Goal: Task Accomplishment & Management: Use online tool/utility

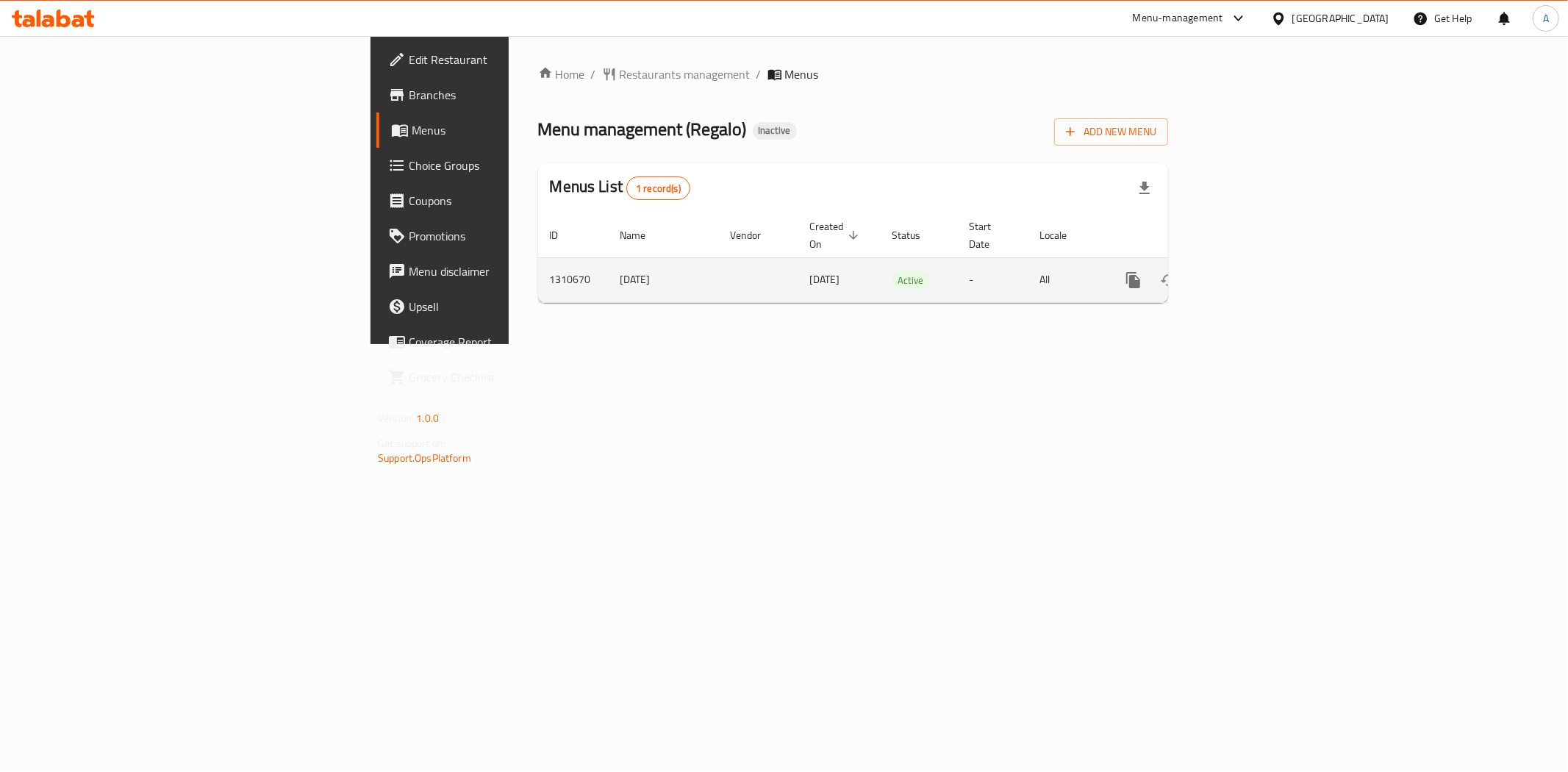
click at [1249, 272] on icon "enhanced table" at bounding box center [1239, 280] width 17 height 17
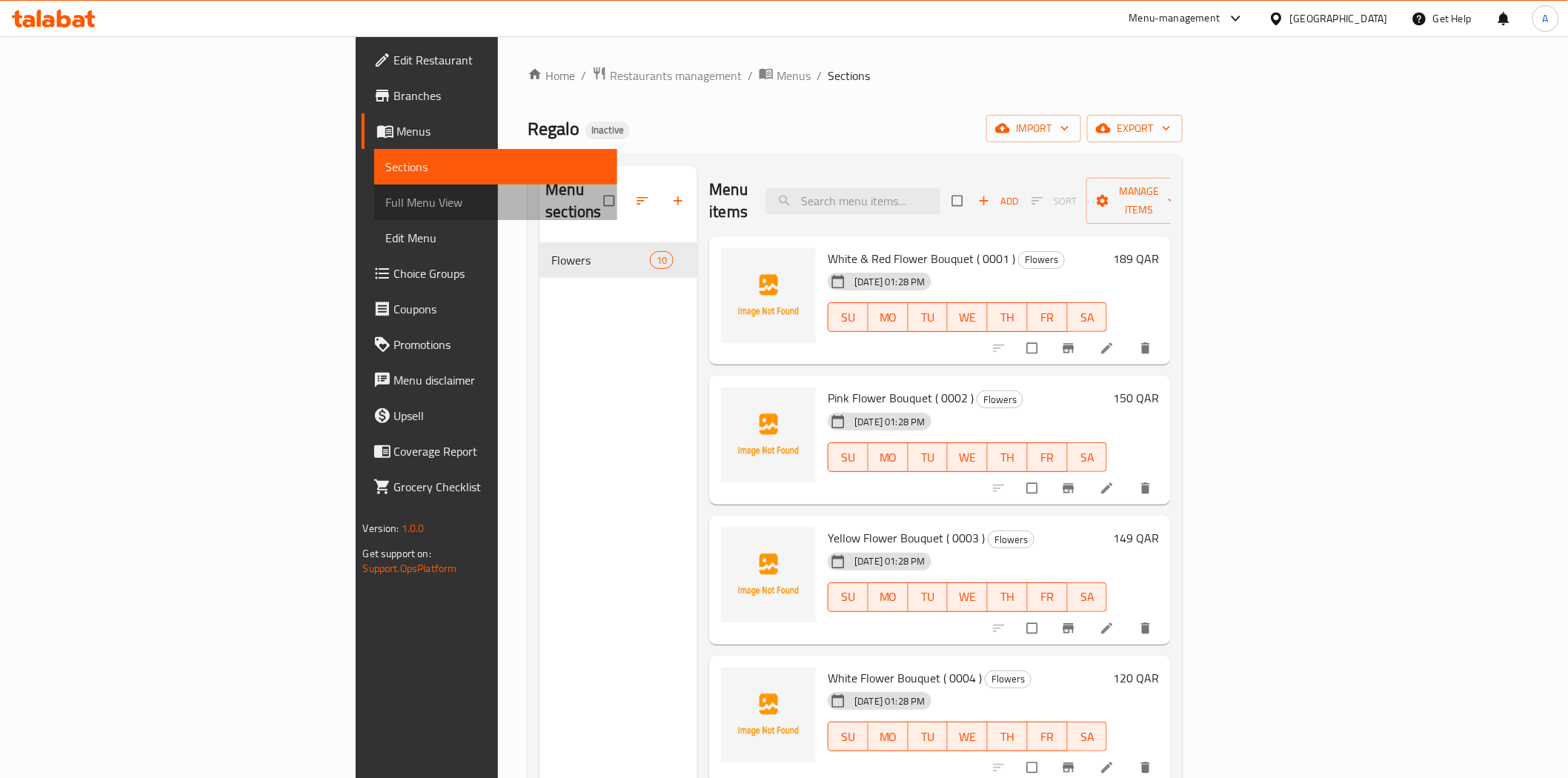
click at [386, 200] on span "Full Menu View" at bounding box center [495, 203] width 219 height 17
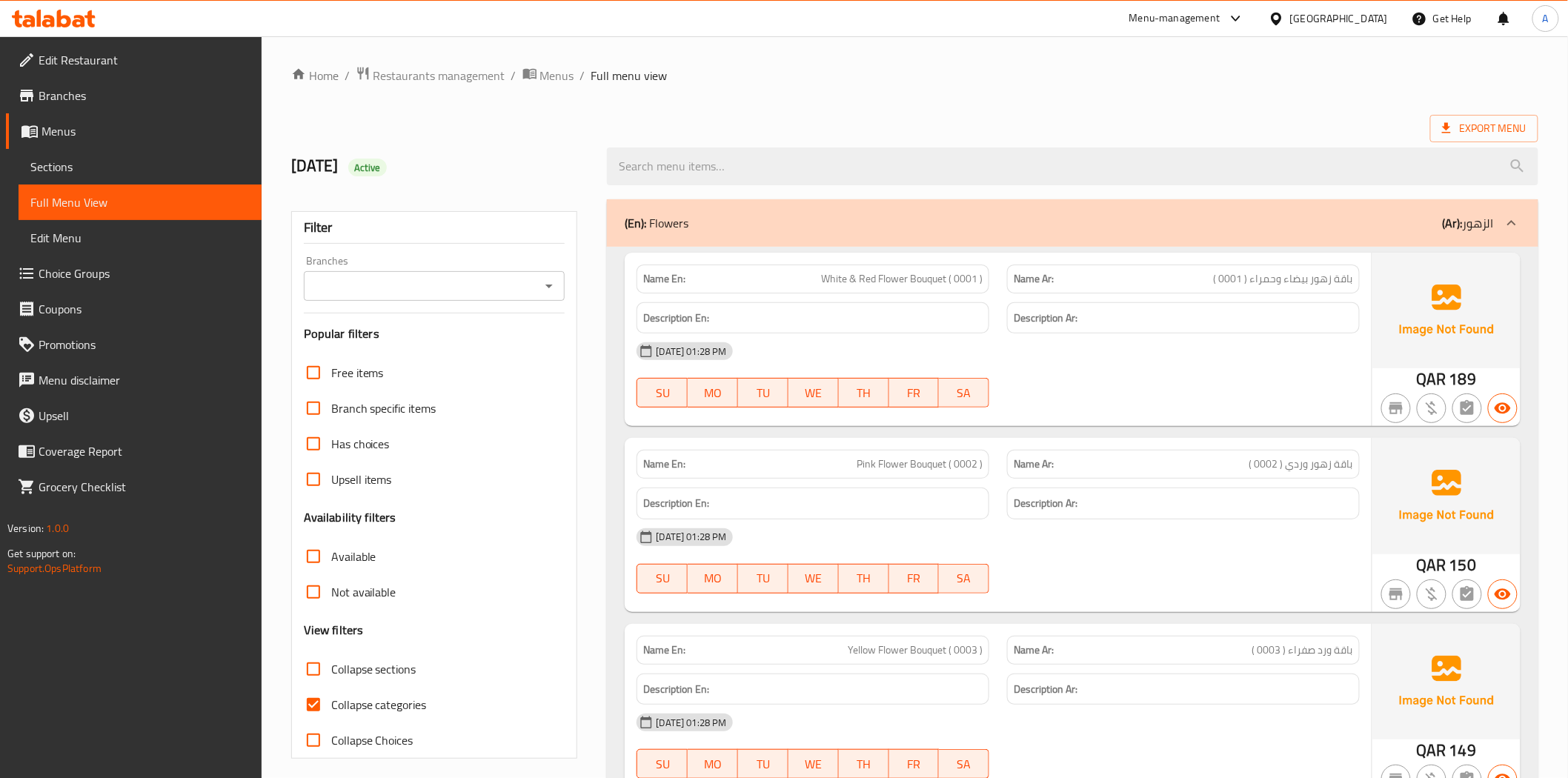
click at [917, 275] on span "White & Red Flower Bouquet ( 0001 )" at bounding box center [902, 279] width 162 height 16
drag, startPoint x: 917, startPoint y: 275, endPoint x: 847, endPoint y: 285, distance: 70.7
click at [847, 285] on span "White & Red Flower Bouquet ( 0001 )" at bounding box center [902, 279] width 162 height 16
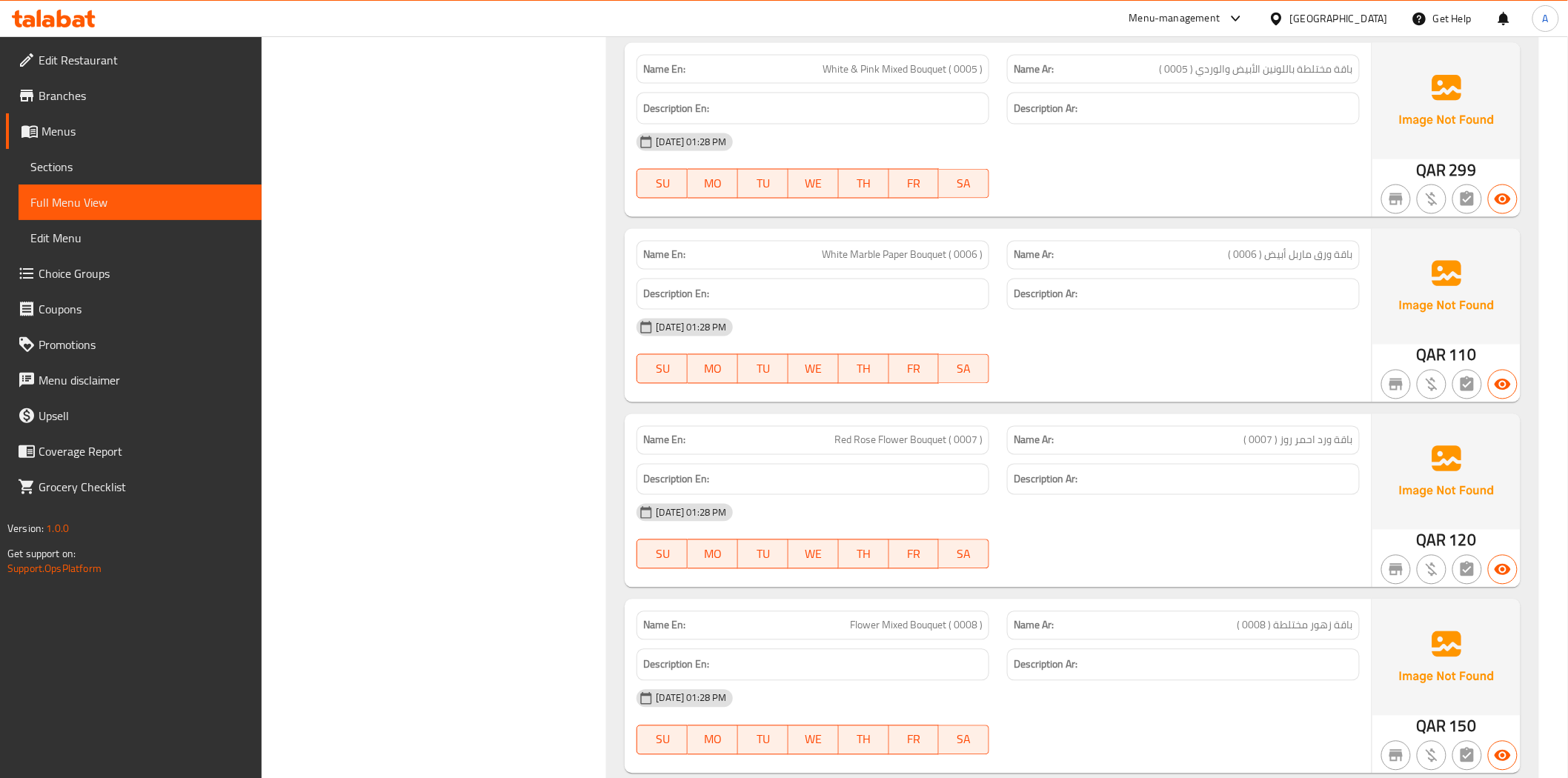
scroll to position [987, 0]
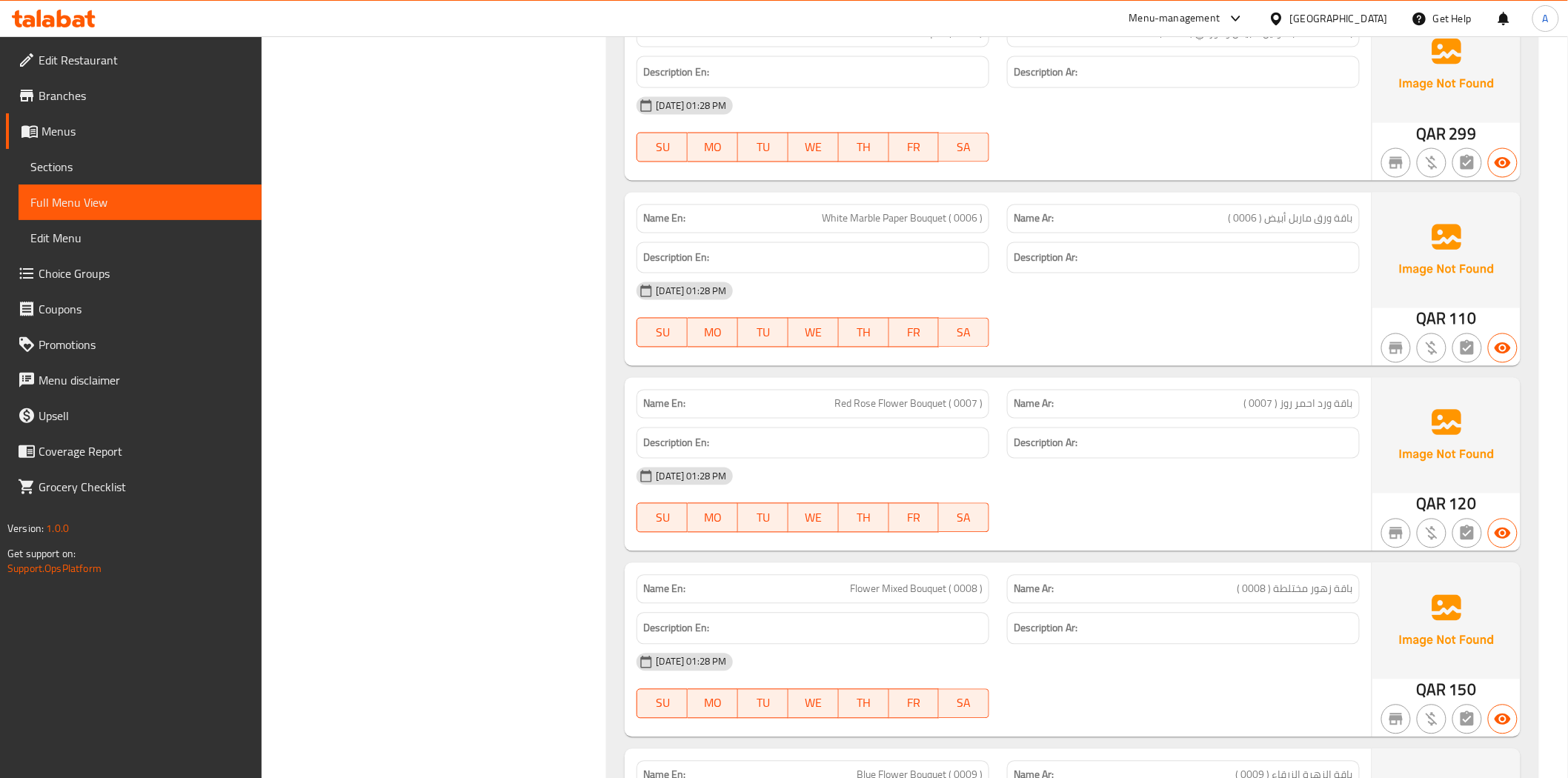
drag, startPoint x: 1412, startPoint y: 417, endPoint x: 1379, endPoint y: 411, distance: 33.5
click at [1412, 417] on img at bounding box center [1446, 436] width 149 height 116
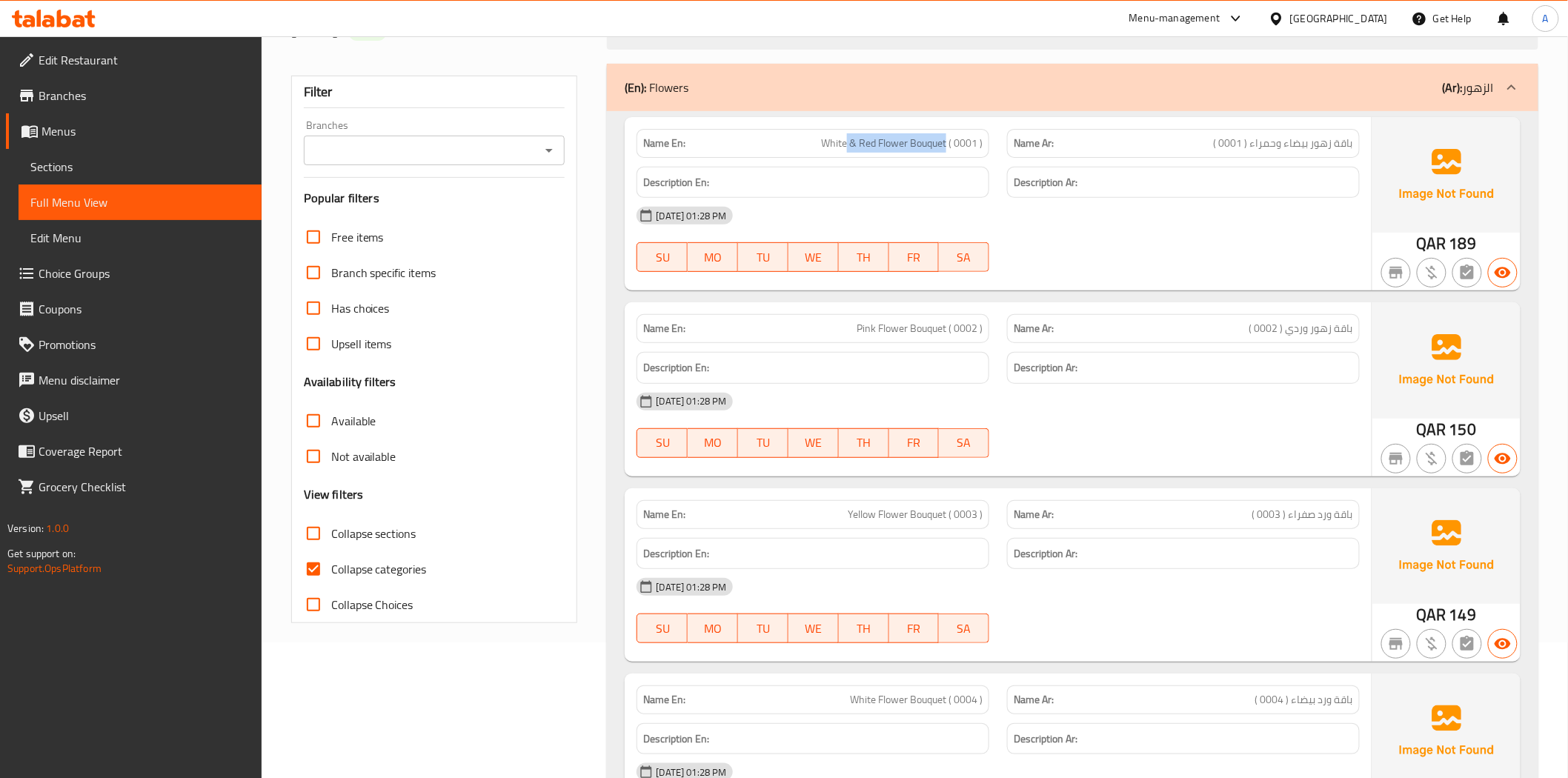
scroll to position [0, 0]
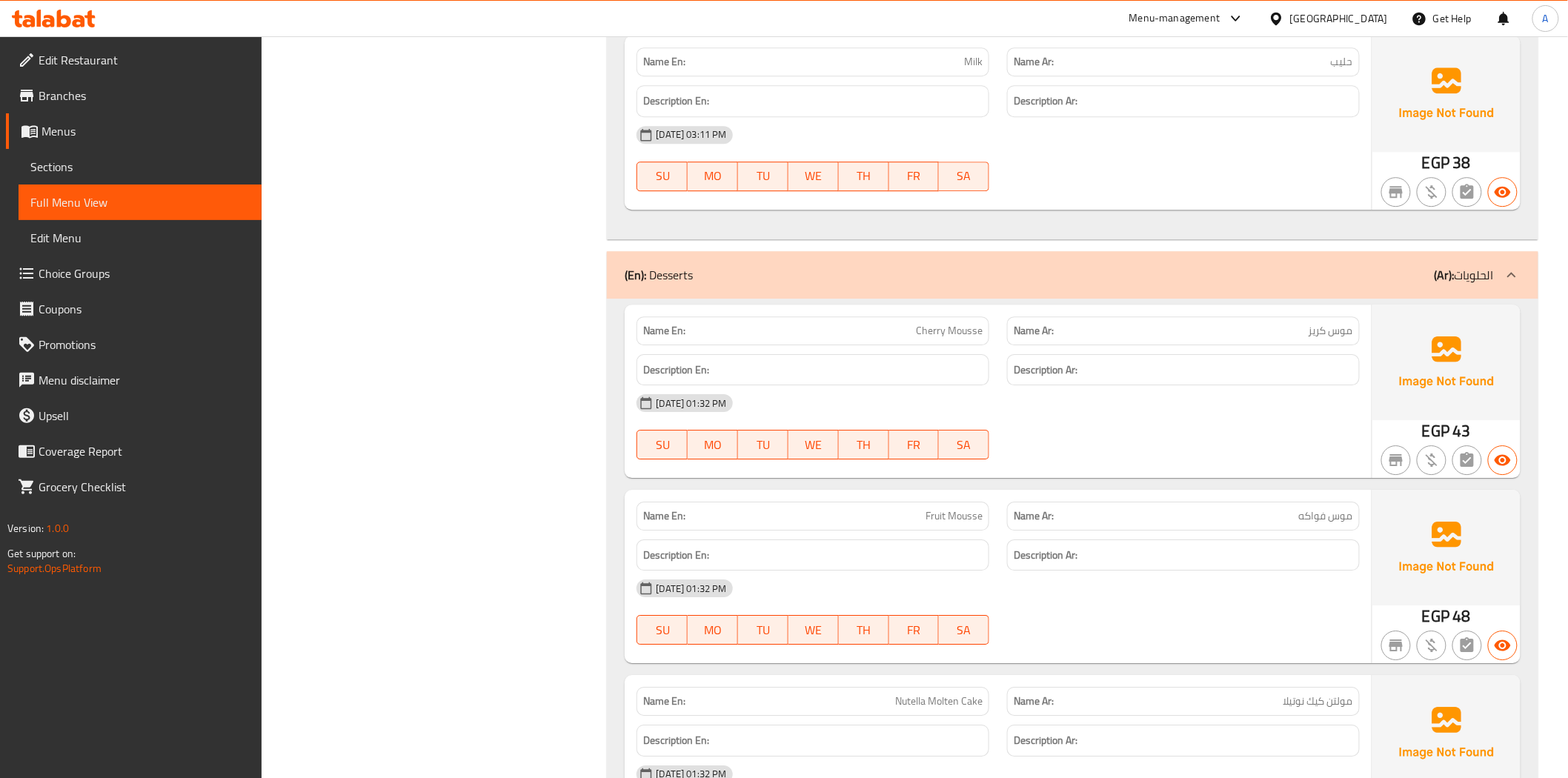
scroll to position [5928, 0]
